Goal: Task Accomplishment & Management: Complete application form

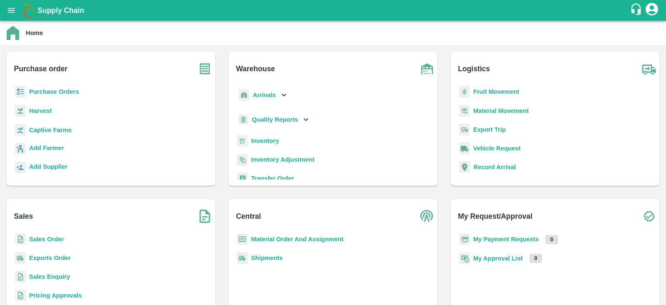
click at [266, 142] on b "Inventory" at bounding box center [265, 140] width 28 height 7
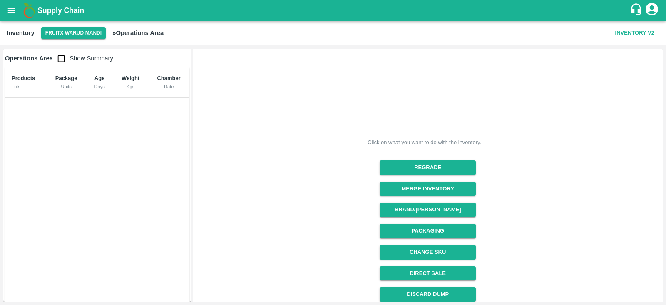
scroll to position [88, 0]
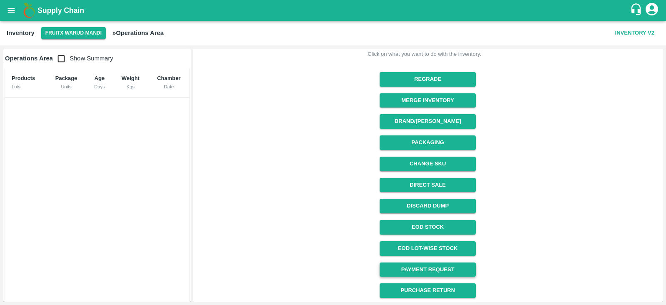
click at [418, 268] on link "Payment Request" at bounding box center [428, 269] width 96 height 15
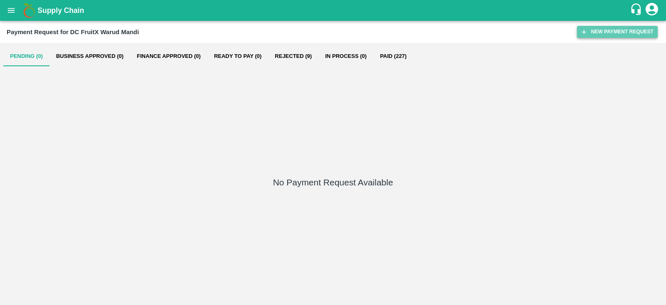
click at [609, 29] on button "New Payment Request" at bounding box center [617, 32] width 81 height 12
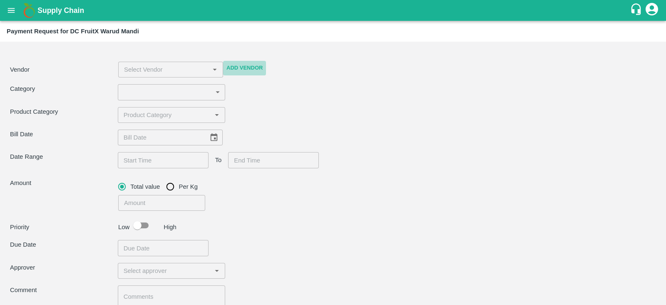
click at [238, 67] on button "Add Vendor" at bounding box center [244, 68] width 43 height 15
